Goal: Information Seeking & Learning: Learn about a topic

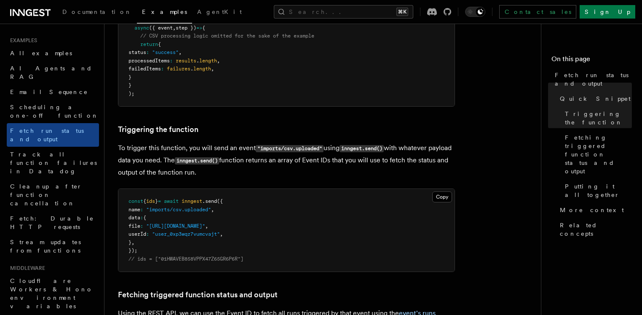
scroll to position [227, 0]
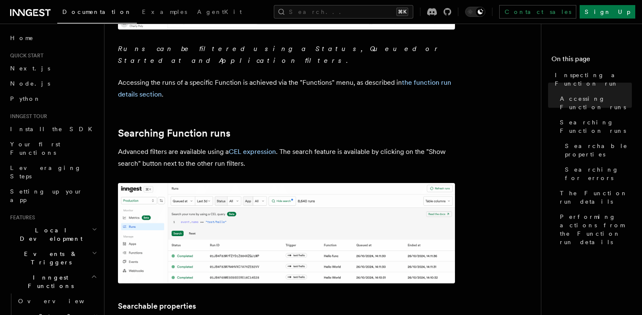
scroll to position [334, 0]
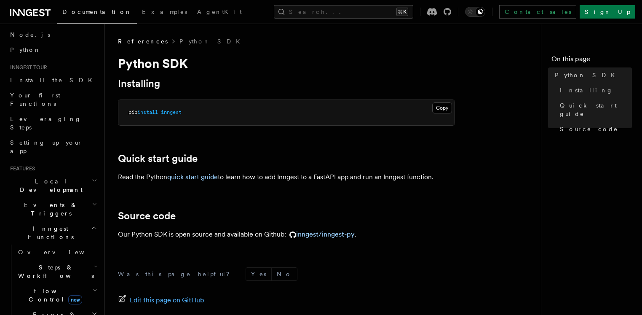
scroll to position [54, 0]
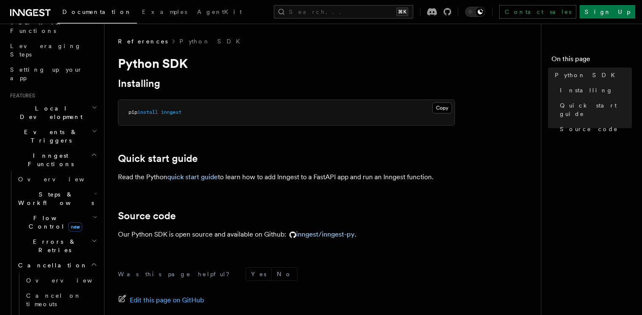
scroll to position [153, 0]
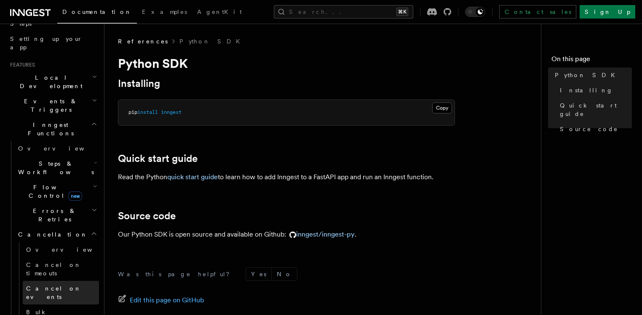
click at [43, 281] on link "Cancel on events" at bounding box center [61, 293] width 76 height 24
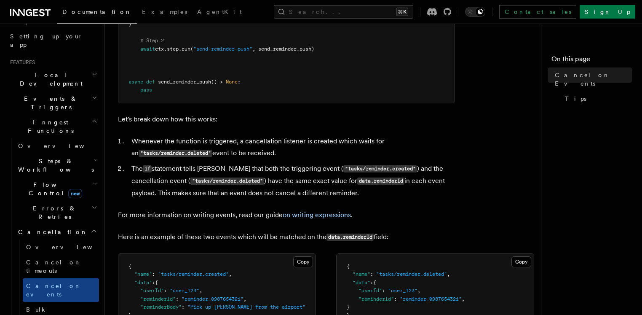
scroll to position [155, 0]
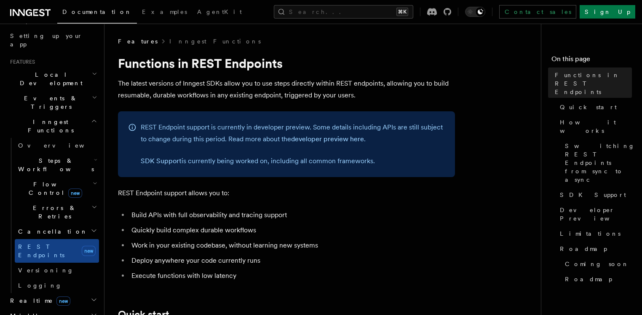
click at [37, 204] on span "Errors & Retries" at bounding box center [53, 212] width 77 height 17
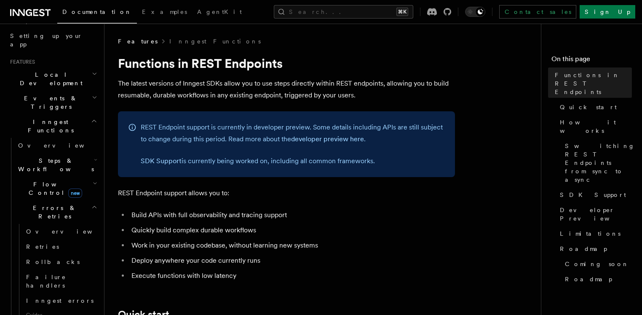
click at [35, 180] on span "Flow Control new" at bounding box center [54, 188] width 78 height 17
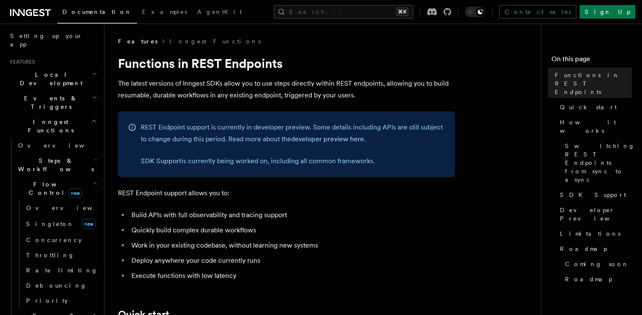
click at [37, 156] on span "Steps & Workflows" at bounding box center [54, 164] width 79 height 17
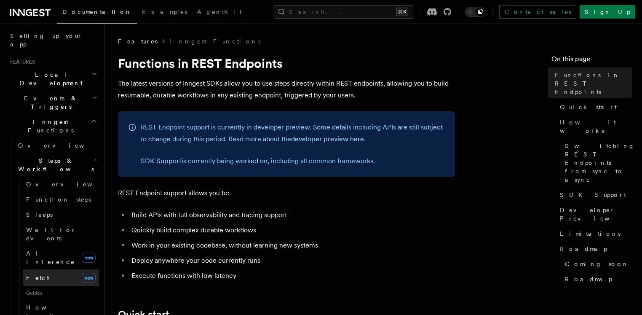
click at [44, 269] on link "Fetch new" at bounding box center [61, 277] width 76 height 17
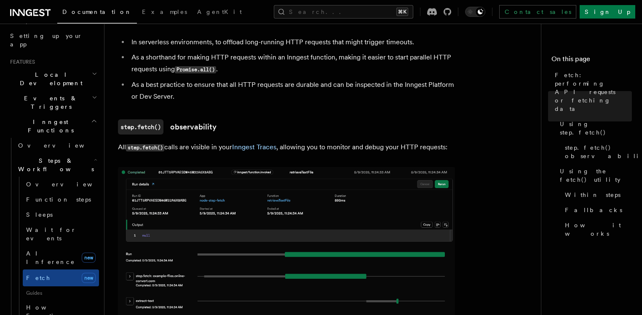
scroll to position [680, 0]
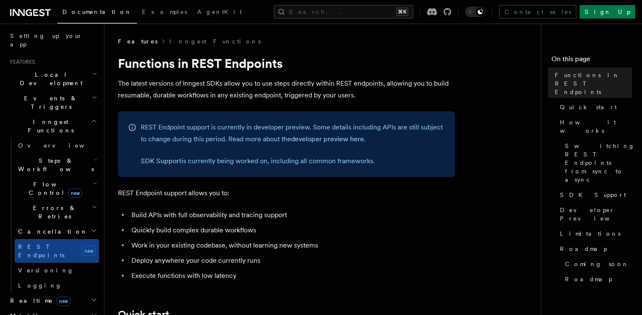
scroll to position [397, 0]
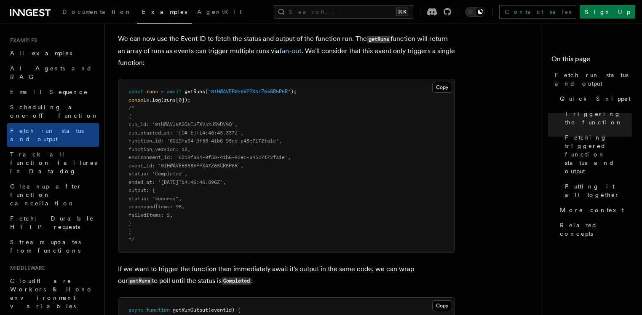
scroll to position [709, 0]
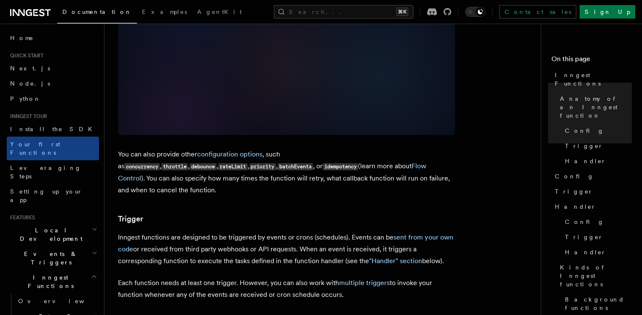
scroll to position [744, 0]
